Goal: Use online tool/utility: Use online tool/utility

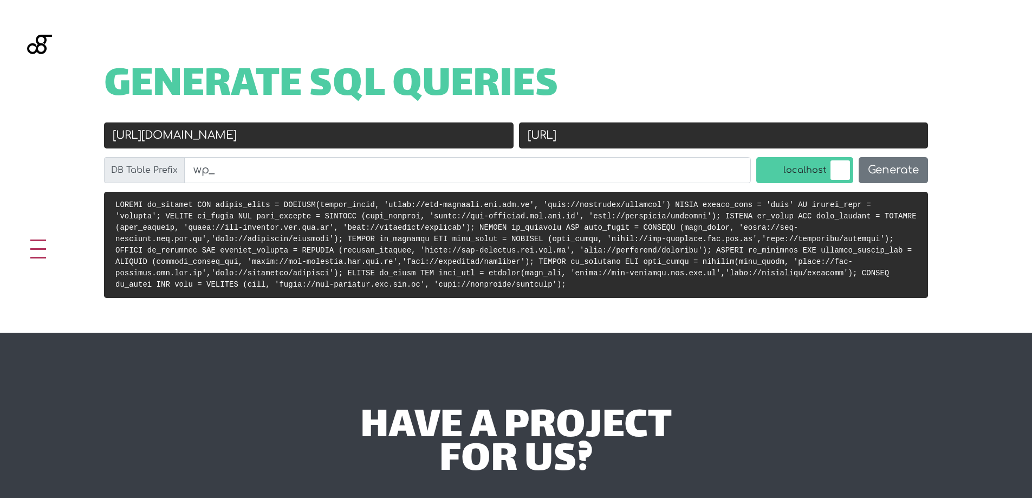
scroll to position [432, 0]
click at [647, 133] on input "[URL]" at bounding box center [724, 135] width 410 height 26
paste input "ids-store/"
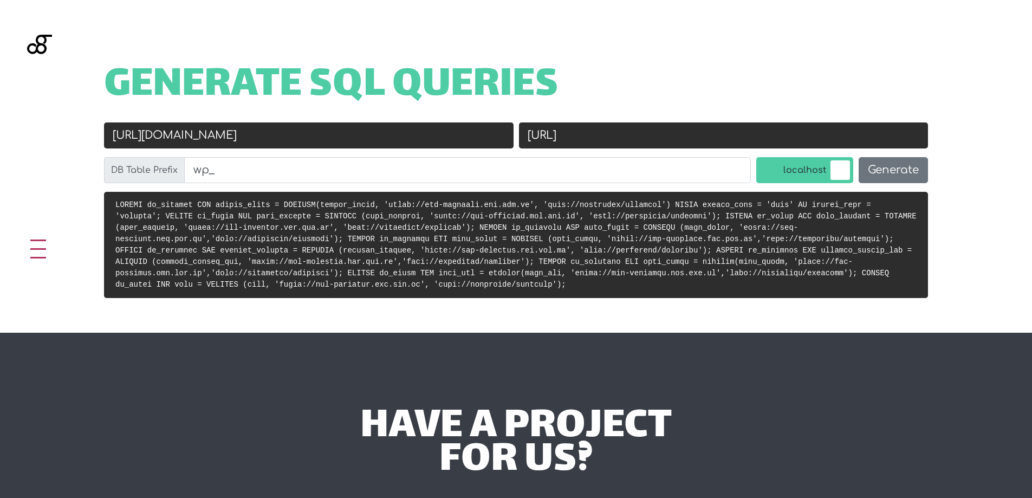
type input "[URL]"
click at [318, 138] on input "[URL][DOMAIN_NAME]" at bounding box center [309, 135] width 410 height 26
paste input "[DOMAIN_NAME]"
type input "[URL][DOMAIN_NAME]"
click at [905, 163] on button "Generate" at bounding box center [893, 170] width 69 height 26
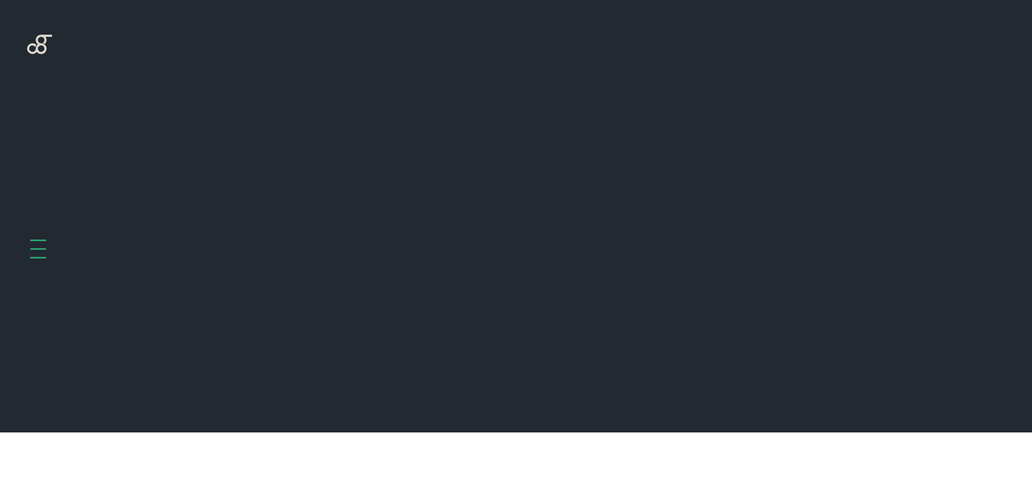
scroll to position [432, 0]
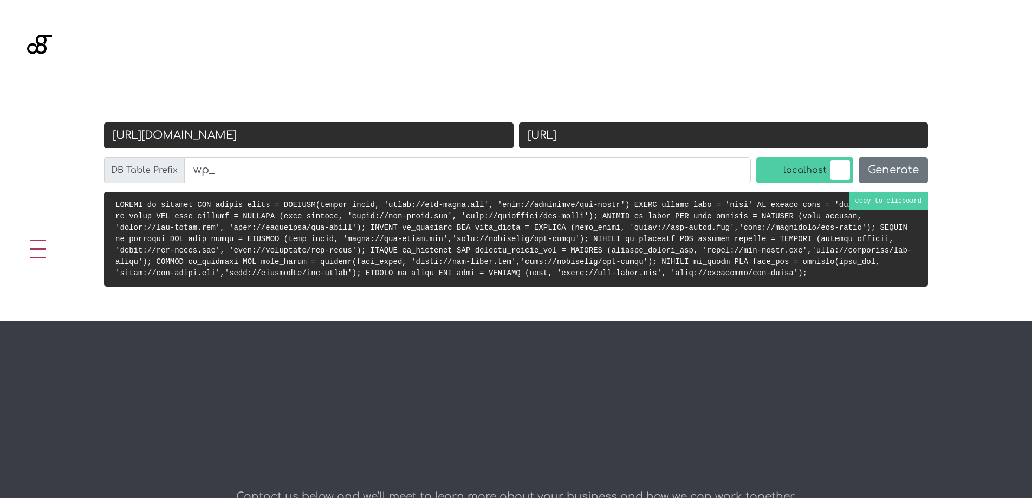
click at [885, 199] on pre at bounding box center [516, 239] width 824 height 95
